Goal: Participate in discussion: Engage in conversation with other users on a specific topic

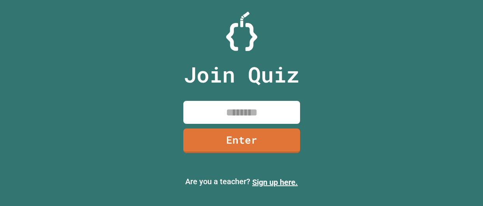
click at [238, 113] on input at bounding box center [241, 112] width 117 height 23
type input "********"
click at [241, 139] on link "Enter" at bounding box center [241, 140] width 119 height 26
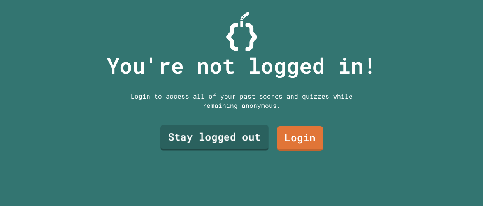
click at [230, 139] on link "Stay logged out" at bounding box center [214, 138] width 108 height 26
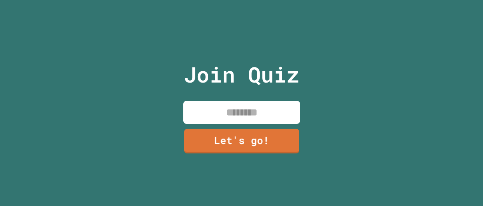
click at [229, 121] on input at bounding box center [241, 112] width 117 height 23
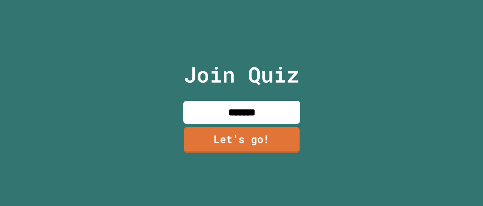
type input "*******"
click at [232, 139] on link "Let's go!" at bounding box center [242, 140] width 116 height 26
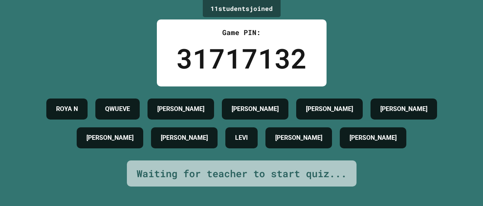
click at [232, 138] on div "LEVI" at bounding box center [242, 137] width 32 height 21
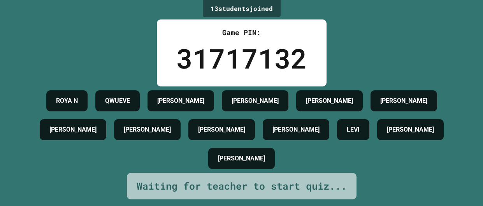
click at [232, 138] on div "[PERSON_NAME]" at bounding box center [222, 129] width 67 height 21
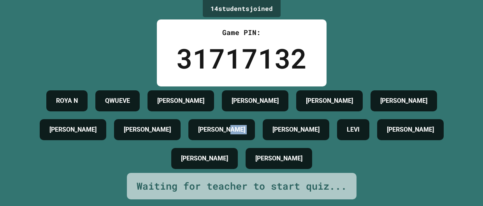
drag, startPoint x: 232, startPoint y: 139, endPoint x: 483, endPoint y: 169, distance: 252.7
click at [384, 166] on div "ROYA N QWUEVE CHRIS MARTIN NICK CHARLES EMMA C E.J MICHAEL C ROBERT F LEVI RYLI…" at bounding box center [241, 129] width 444 height 86
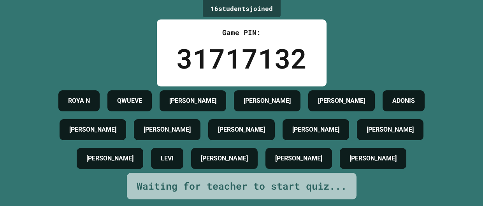
scroll to position [4, 0]
drag, startPoint x: 71, startPoint y: 68, endPoint x: 39, endPoint y: 93, distance: 40.2
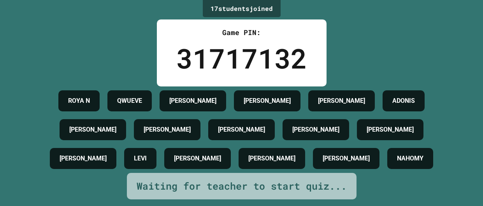
click at [113, 56] on div "17 student s joined Game PIN: 31717132 ROYA N QWUEVE CHRIS MARTIN NICK ADONIS C…" at bounding box center [241, 103] width 483 height 206
click at [112, 56] on div "17 student s joined Game PIN: 31717132 ROYA N QWUEVE CHRIS MARTIN NICK ADONIS C…" at bounding box center [241, 103] width 483 height 206
click at [112, 55] on div "17 student s joined Game PIN: 31717132 ROYA N QWUEVE CHRIS MARTIN NICK ADONIS C…" at bounding box center [241, 103] width 483 height 206
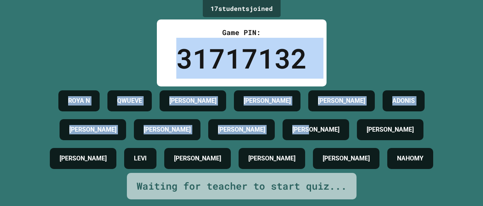
drag, startPoint x: 144, startPoint y: 53, endPoint x: 282, endPoint y: 117, distance: 152.3
click at [305, 121] on div "17 student s joined Game PIN: 31717132 ROYA N QWUEVE CHRIS MARTIN NICK ADONIS C…" at bounding box center [241, 103] width 483 height 206
click at [123, 61] on div "17 student s joined Game PIN: 31717132 ROYA N QWUEVE CHRIS MARTIN NICK ADONIS C…" at bounding box center [241, 103] width 483 height 206
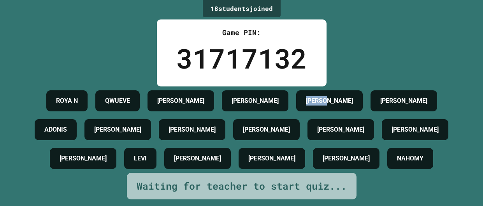
drag, startPoint x: 308, startPoint y: 85, endPoint x: 329, endPoint y: 103, distance: 27.3
click at [329, 103] on div "ROYA N QWUEVE AIDEN CHRIS MARTIN NICK ADONIS CHARLES EMMA C E.J MICHAEL C ROBER…" at bounding box center [241, 129] width 444 height 86
click at [330, 102] on h4 "[PERSON_NAME]" at bounding box center [329, 100] width 47 height 9
click at [332, 102] on h4 "[PERSON_NAME]" at bounding box center [329, 100] width 47 height 9
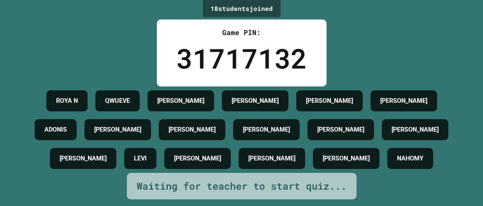
click at [332, 102] on h4 "[PERSON_NAME]" at bounding box center [329, 100] width 47 height 9
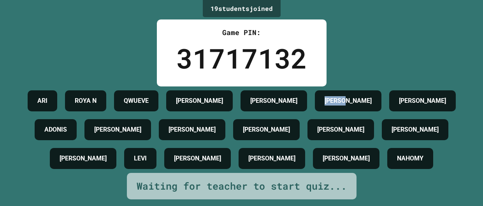
click at [445, 39] on div "19 student s joined Game PIN: 31717132 ARI ROYA N QWUEVE AIDEN CHRIS MARTIN NIC…" at bounding box center [241, 103] width 483 height 206
click at [298, 97] on h4 "[PERSON_NAME]" at bounding box center [273, 100] width 47 height 9
drag, startPoint x: 302, startPoint y: 97, endPoint x: 215, endPoint y: 93, distance: 86.6
click at [215, 93] on div "ARI ROYA N QWUEVE AIDEN CHRIS MARTIN NICK ADONIS CHARLES EMMA C E.J MICHAEL C R…" at bounding box center [241, 129] width 444 height 86
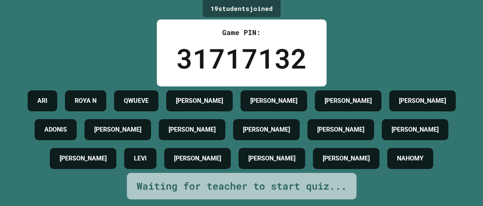
click at [67, 134] on h4 "ADONIS" at bounding box center [55, 129] width 23 height 9
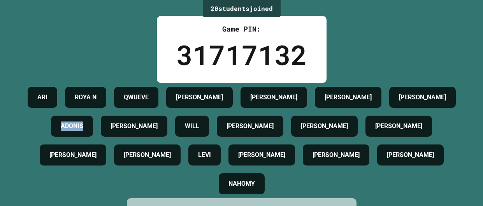
drag, startPoint x: 70, startPoint y: 138, endPoint x: 46, endPoint y: 55, distance: 85.8
click at [46, 55] on div "20 student s joined Game PIN: 31717132 ARI ROYA N QWUEVE AIDEN CHRIS MARTIN NIC…" at bounding box center [241, 99] width 483 height 206
click at [55, 51] on div "20 student s joined Game PIN: 31717132 ARI ROYA N QWUEVE AIDEN CHRIS MARTIN NIC…" at bounding box center [241, 99] width 483 height 206
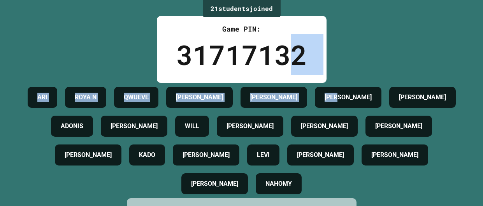
drag, startPoint x: 382, startPoint y: 55, endPoint x: 286, endPoint y: 60, distance: 96.3
click at [286, 60] on div "21 student s joined Game PIN: 31717132 ARI ROYA N QWUEVE AIDEN CHRIS MARTIN NIC…" at bounding box center [241, 99] width 483 height 206
click at [285, 60] on div "31717132" at bounding box center [241, 54] width 131 height 41
click at [367, 55] on div "21 student s joined Game PIN: 31717132 ARI ROYA N QWUEVE AIDEN CHRIS MARTIN NIC…" at bounding box center [241, 99] width 483 height 206
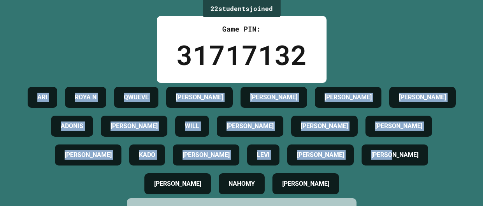
drag, startPoint x: 19, startPoint y: 91, endPoint x: 467, endPoint y: 136, distance: 450.6
click at [465, 158] on div "22 student s joined Game PIN: 31717132 ARI ROYA N QWUEVE AIDEN CHRIS MARTIN NIC…" at bounding box center [241, 99] width 483 height 206
click at [467, 135] on div "22 student s joined Game PIN: 31717132 ARI ROYA N QWUEVE AIDEN CHRIS MARTIN NIC…" at bounding box center [241, 99] width 483 height 206
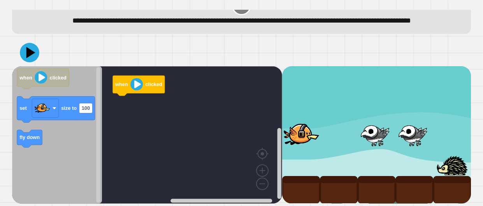
scroll to position [29, 0]
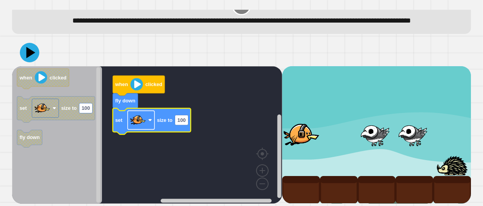
click at [134, 122] on image "Blockly Workspace" at bounding box center [138, 120] width 16 height 16
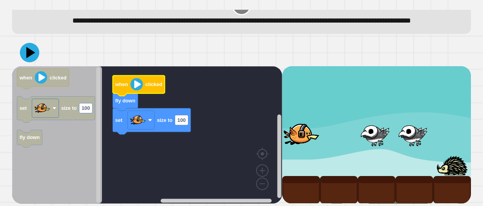
click at [134, 80] on image "Blockly Workspace" at bounding box center [136, 84] width 12 height 12
click at [180, 123] on text "100" at bounding box center [182, 120] width 8 height 6
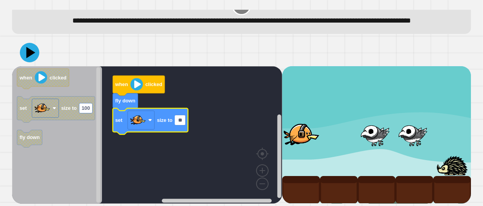
type input "***"
click at [211, 112] on rect "Blockly Workspace" at bounding box center [147, 135] width 270 height 138
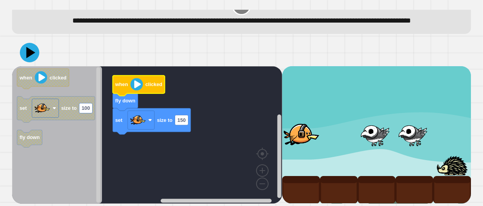
click at [134, 85] on image "Blockly Workspace" at bounding box center [136, 84] width 12 height 12
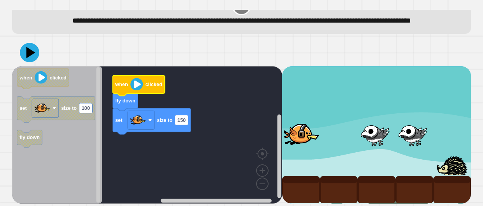
click at [134, 85] on image "Blockly Workspace" at bounding box center [136, 84] width 12 height 12
click at [30, 48] on icon at bounding box center [30, 53] width 22 height 22
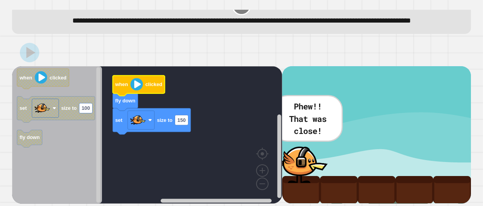
scroll to position [25, 0]
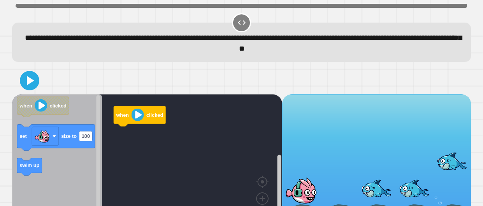
drag, startPoint x: 196, startPoint y: 32, endPoint x: 143, endPoint y: 85, distance: 75.2
click at [175, 56] on div "**********" at bounding box center [241, 42] width 459 height 39
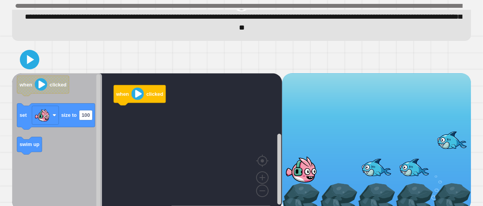
scroll to position [29, 0]
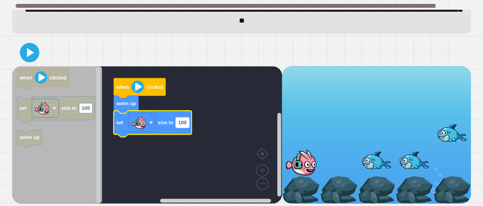
click at [185, 125] on text "100" at bounding box center [182, 123] width 8 height 6
type input "***"
click at [36, 54] on icon at bounding box center [29, 52] width 17 height 17
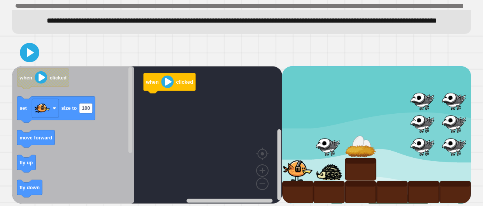
scroll to position [63, 0]
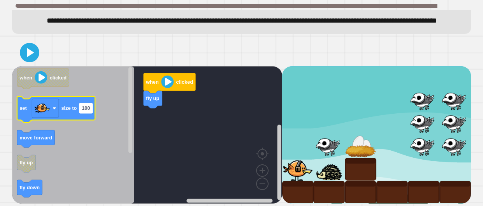
click at [85, 106] on text "100" at bounding box center [86, 108] width 8 height 6
type input "**"
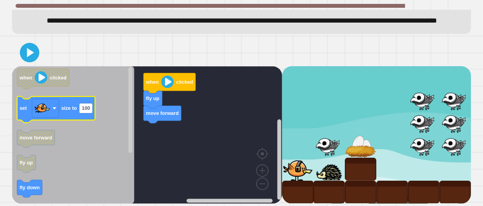
click at [65, 107] on text "size to" at bounding box center [69, 108] width 16 height 6
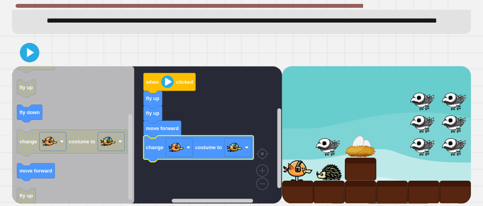
click at [32, 164] on icon "when clicked set size to 100 move forward fly up fly down change costume to mov…" at bounding box center [73, 135] width 122 height 138
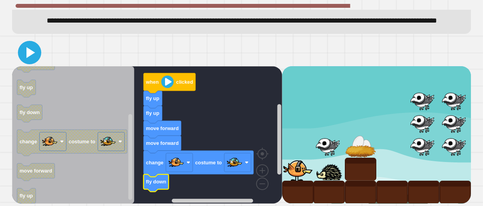
click at [25, 53] on icon at bounding box center [29, 52] width 19 height 19
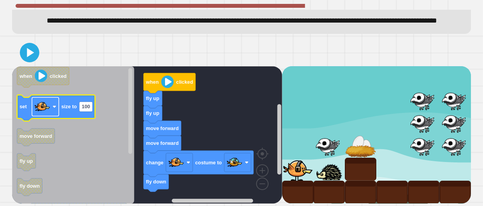
click at [49, 112] on image "Blockly Workspace" at bounding box center [43, 107] width 16 height 16
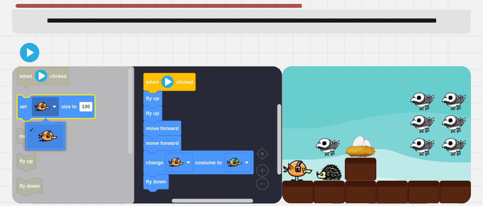
click at [69, 110] on icon "Blockly Workspace" at bounding box center [56, 108] width 78 height 26
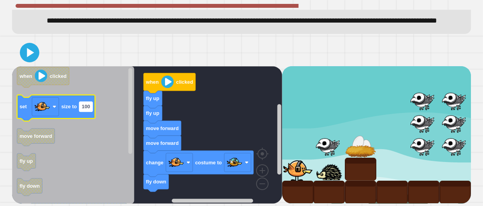
click at [83, 106] on text "100" at bounding box center [86, 107] width 8 height 6
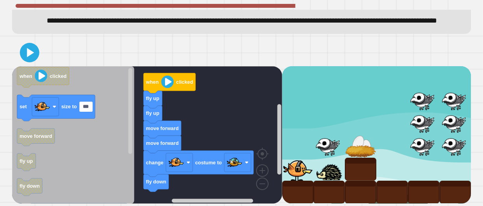
click at [83, 106] on input "***" at bounding box center [85, 107] width 13 height 10
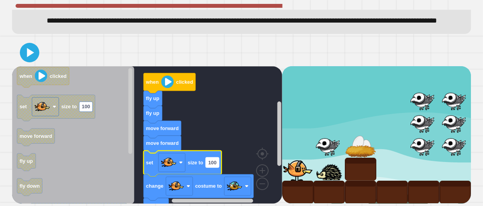
click at [207, 162] on rect "Blockly Workspace" at bounding box center [212, 162] width 13 height 10
type input "**"
drag, startPoint x: 24, startPoint y: 46, endPoint x: 31, endPoint y: 55, distance: 11.6
click at [25, 47] on icon at bounding box center [29, 52] width 19 height 19
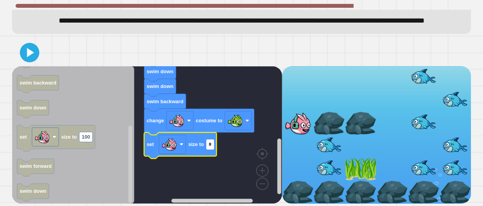
type input "**"
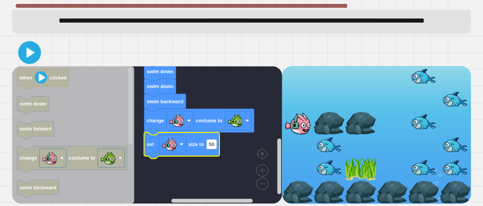
click at [21, 54] on icon at bounding box center [30, 52] width 18 height 18
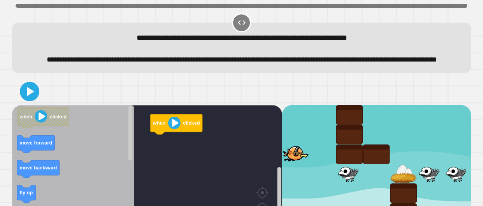
click at [199, 91] on div "when clicked when clicked move forward move backward fly up set size to 100 fly…" at bounding box center [242, 160] width 464 height 169
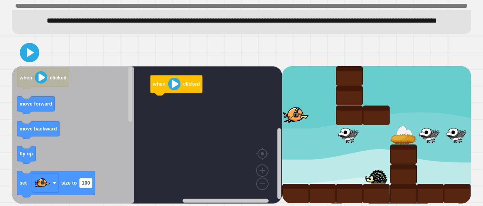
scroll to position [42, 0]
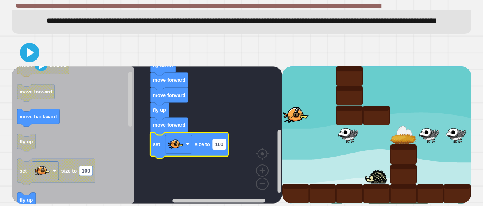
click at [215, 147] on text "100" at bounding box center [219, 144] width 8 height 6
type input "**"
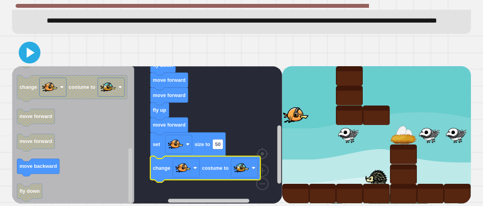
click at [32, 57] on icon at bounding box center [30, 53] width 18 height 18
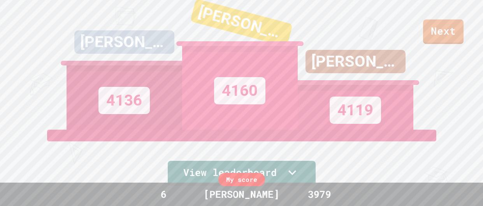
scroll to position [12, 0]
